Goal: Information Seeking & Learning: Learn about a topic

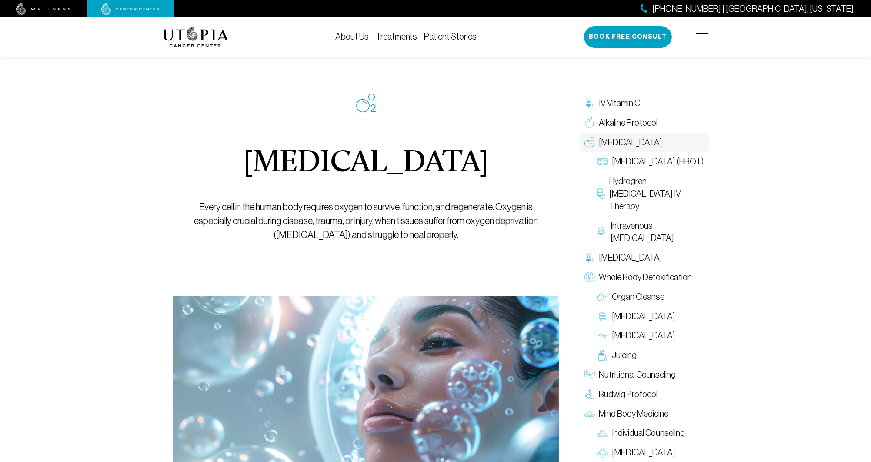
drag, startPoint x: 1298, startPoint y: 0, endPoint x: 486, endPoint y: 257, distance: 851.9
click at [486, 257] on div "[MEDICAL_DATA] Every cell in the human body requires oxygen to survive, functio…" at bounding box center [366, 167] width 347 height 257
click at [391, 38] on link "Treatments" at bounding box center [397, 37] width 42 height 10
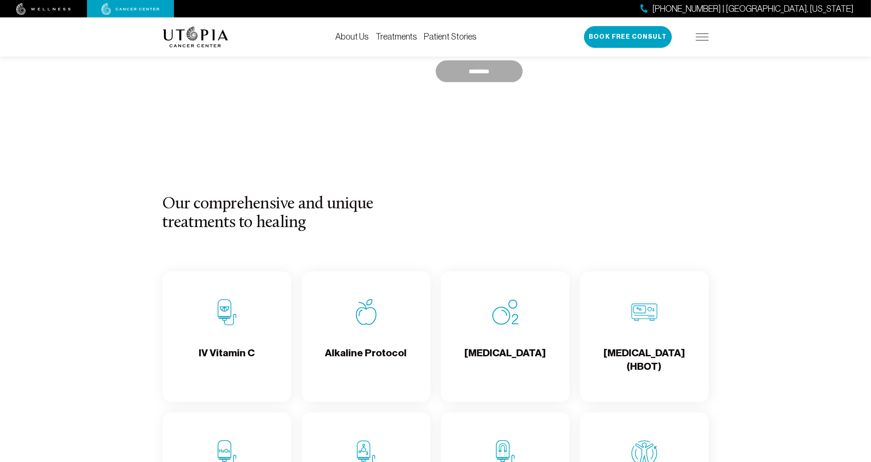
scroll to position [754, 0]
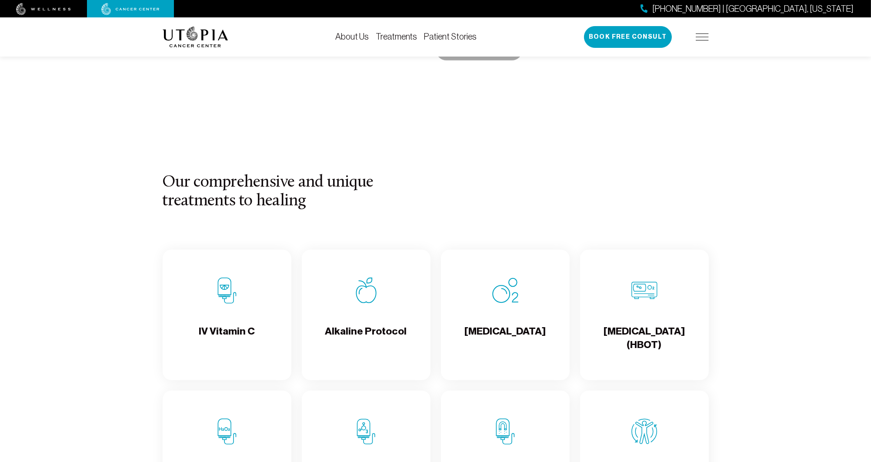
click at [506, 330] on h4 "[MEDICAL_DATA]" at bounding box center [505, 339] width 81 height 28
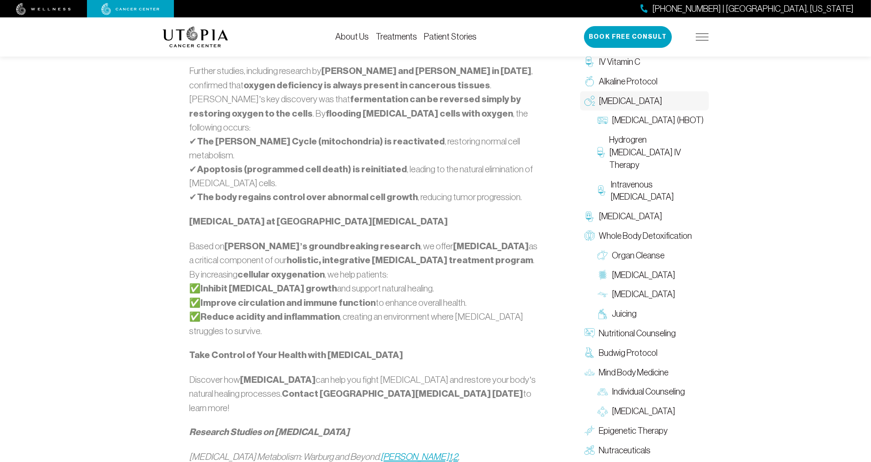
scroll to position [754, 0]
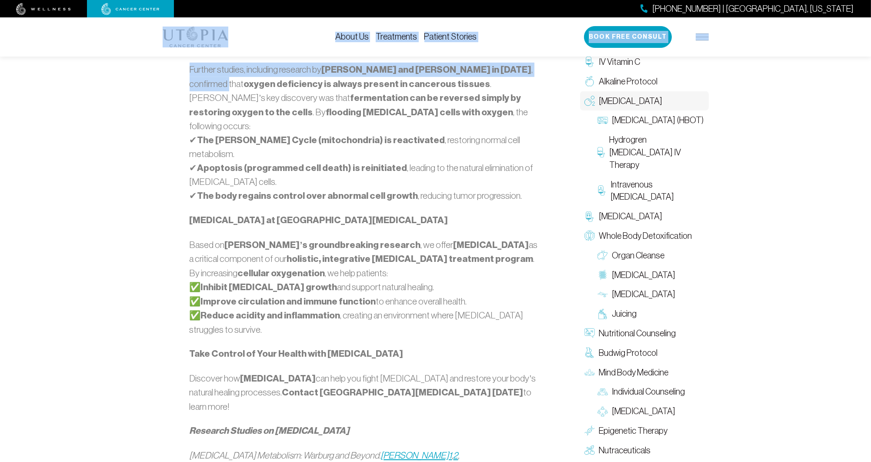
drag, startPoint x: 108, startPoint y: 57, endPoint x: 105, endPoint y: 76, distance: 18.9
click at [105, 76] on div "[PHONE_NUMBER] | [GEOGRAPHIC_DATA], [US_STATE] About Us Treatments Patient Stor…" at bounding box center [435, 398] width 871 height 2226
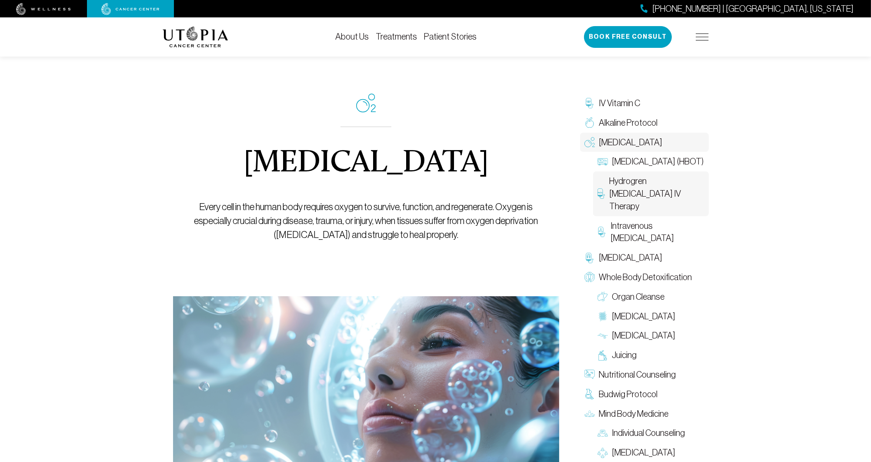
click at [652, 192] on span "Hydrogren [MEDICAL_DATA] IV Therapy" at bounding box center [656, 193] width 95 height 37
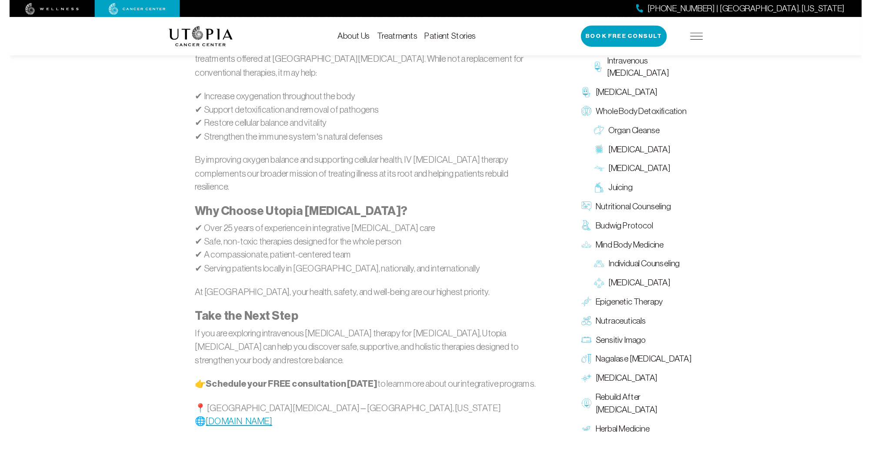
scroll to position [1044, 0]
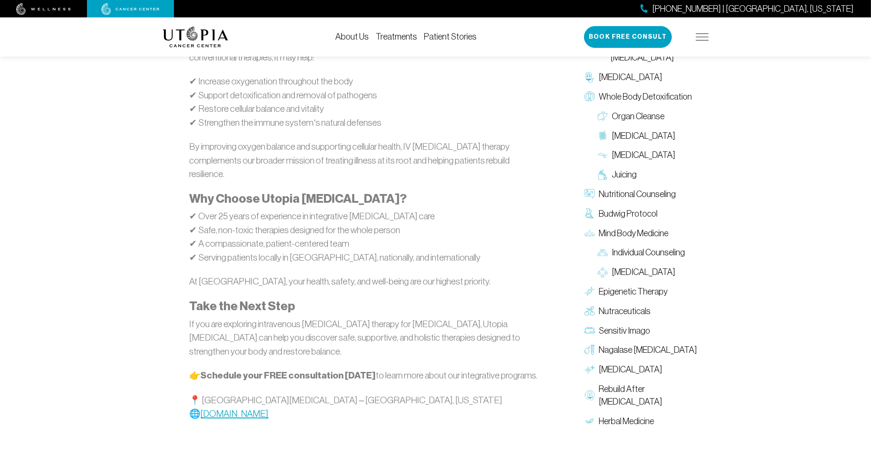
click at [269, 408] on link "www.utopiacancercenter.com" at bounding box center [235, 413] width 68 height 10
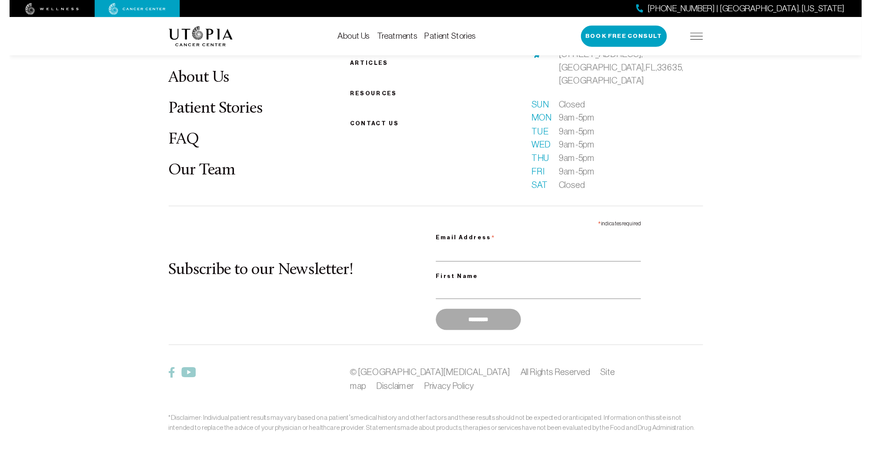
scroll to position [735, 0]
